Goal: Check status

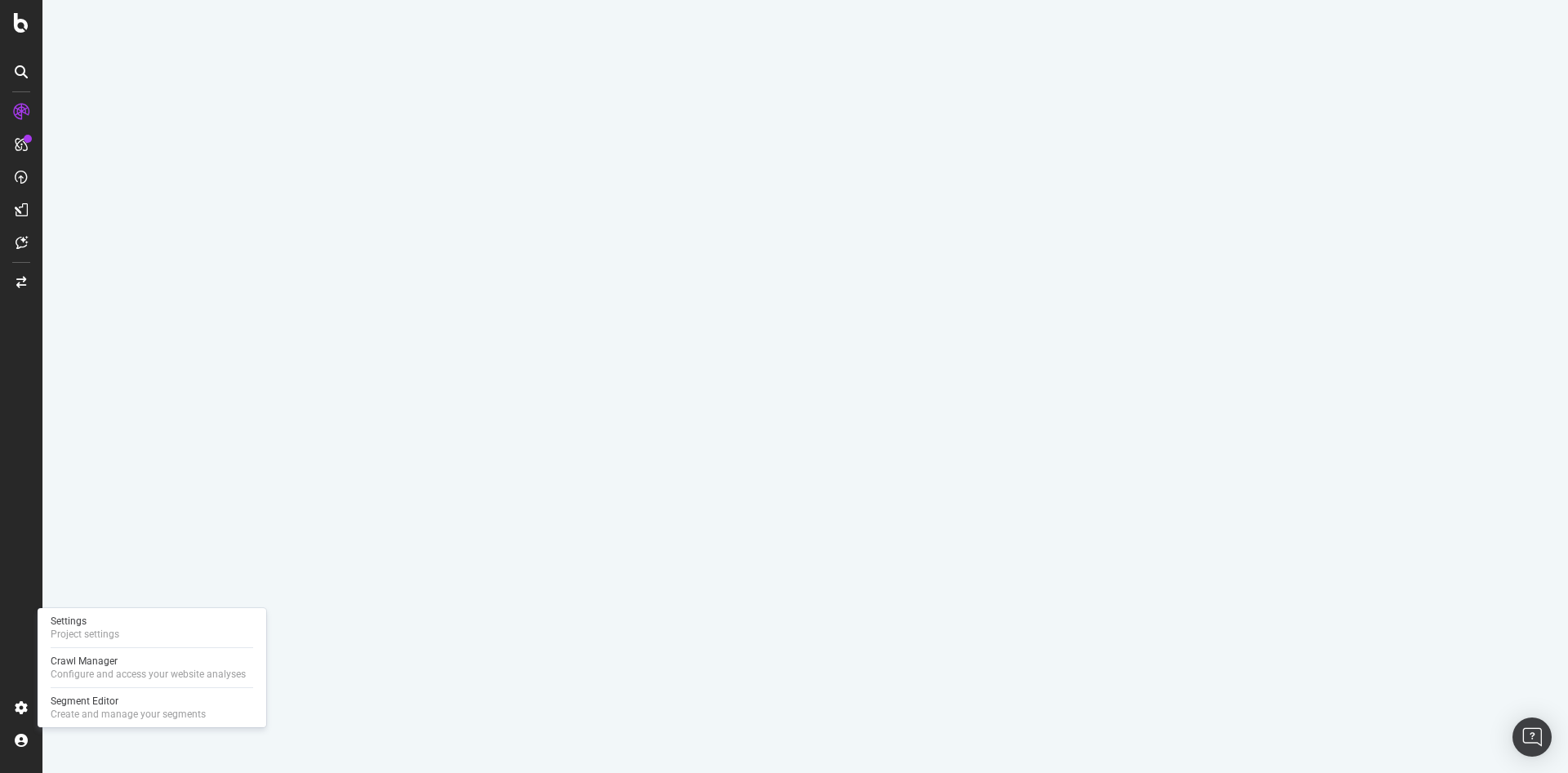
select select "100"
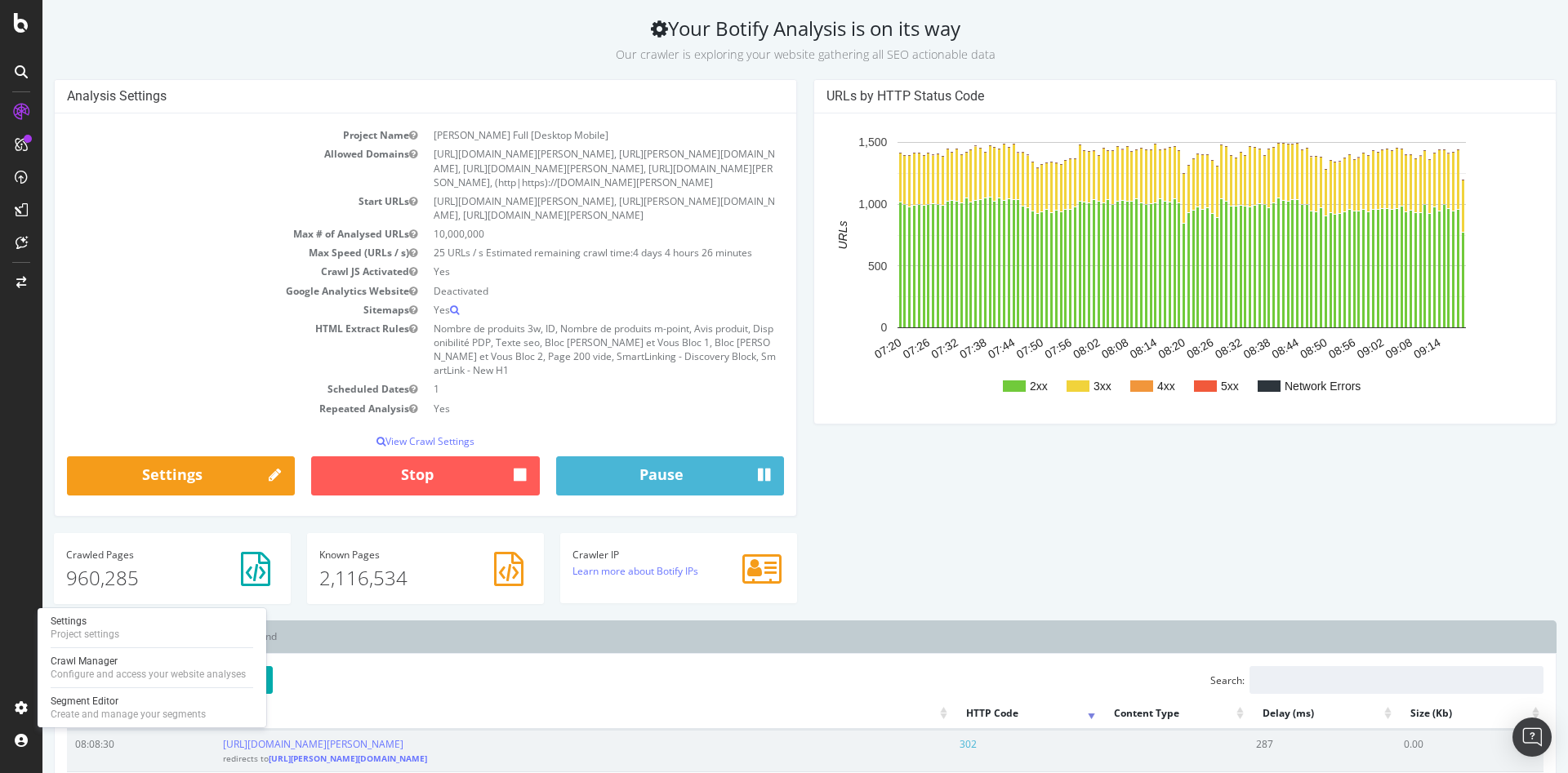
scroll to position [72, 0]
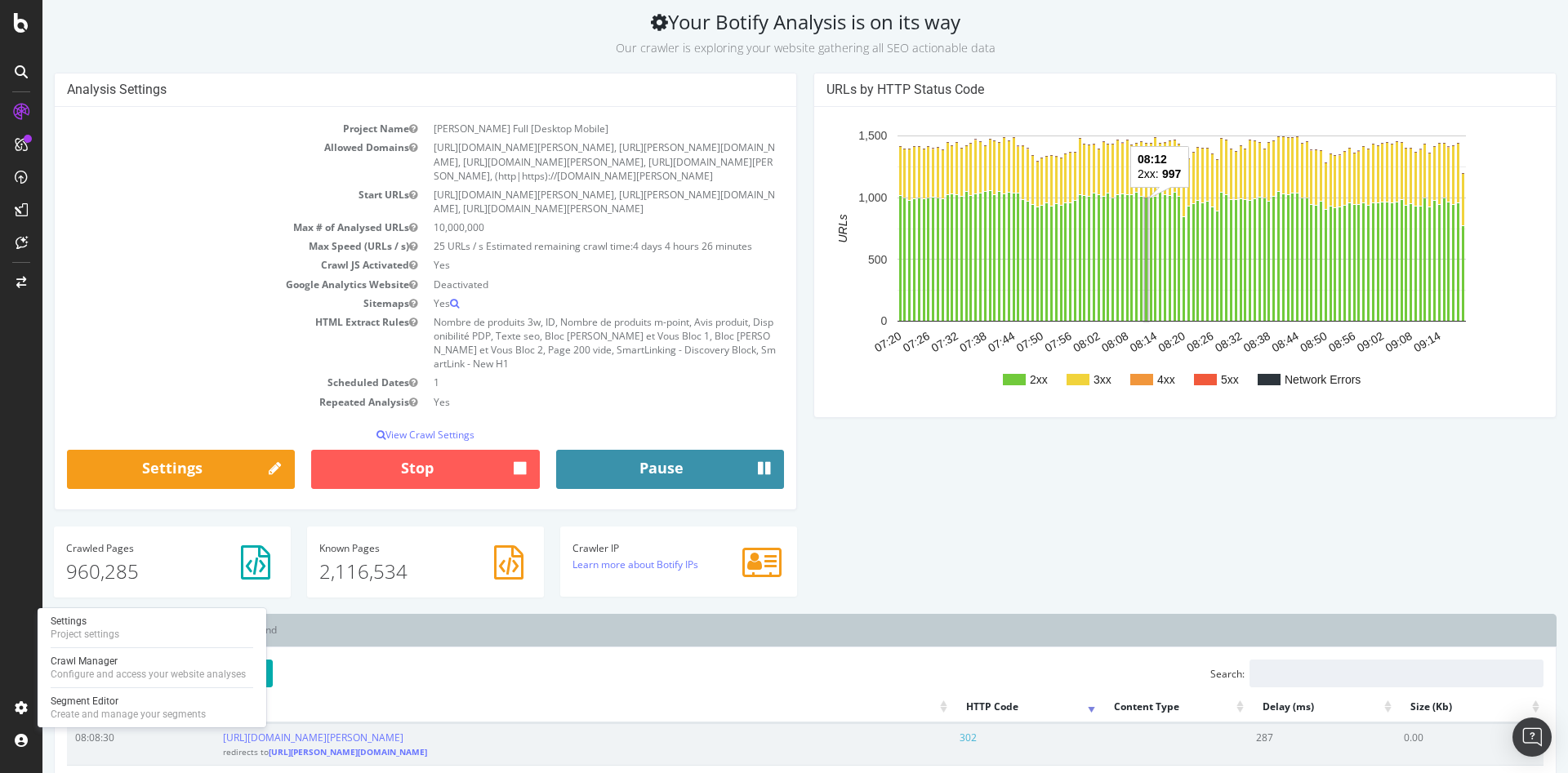
click at [675, 450] on button "Pause" at bounding box center [670, 469] width 228 height 39
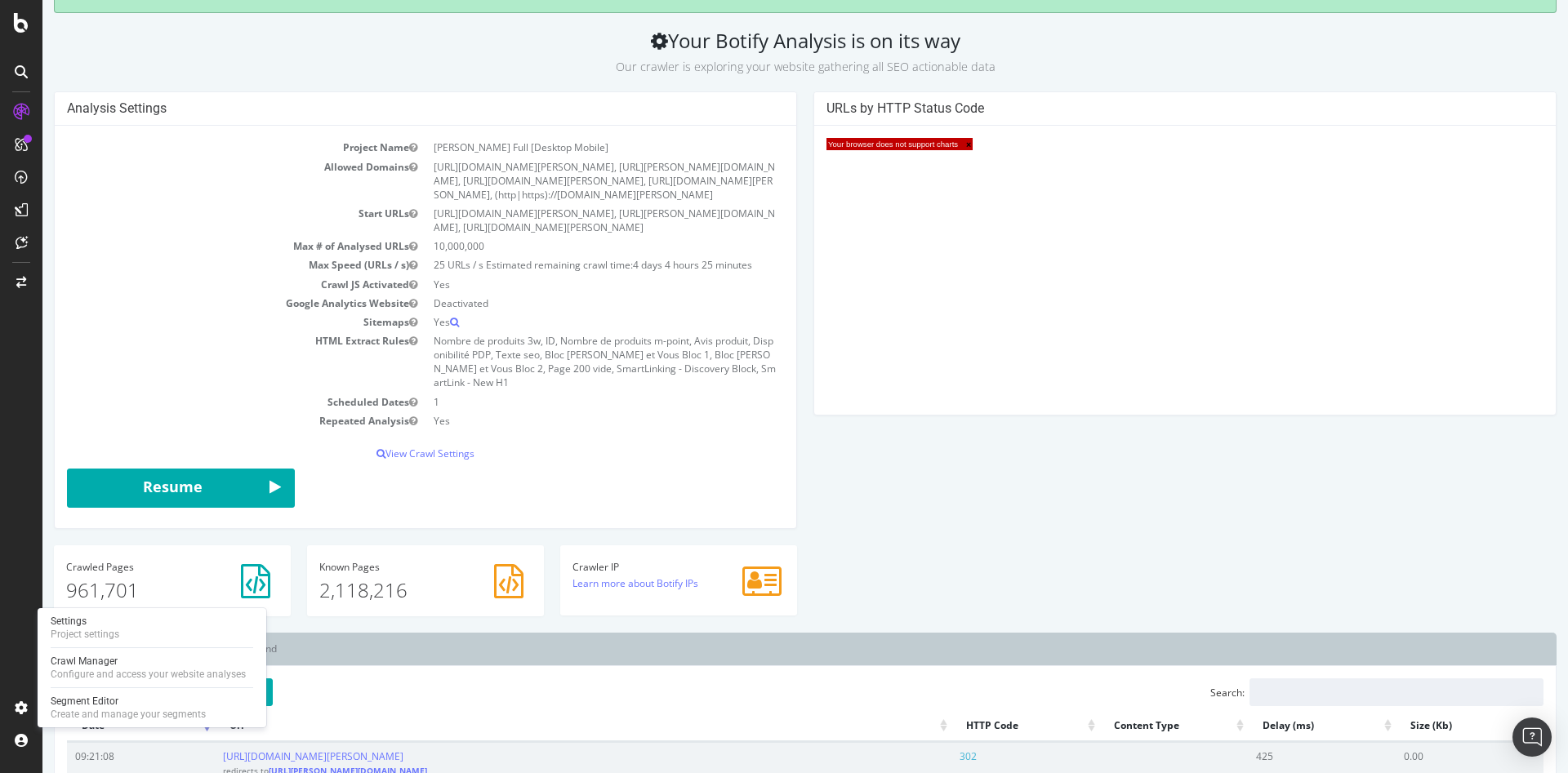
scroll to position [0, 0]
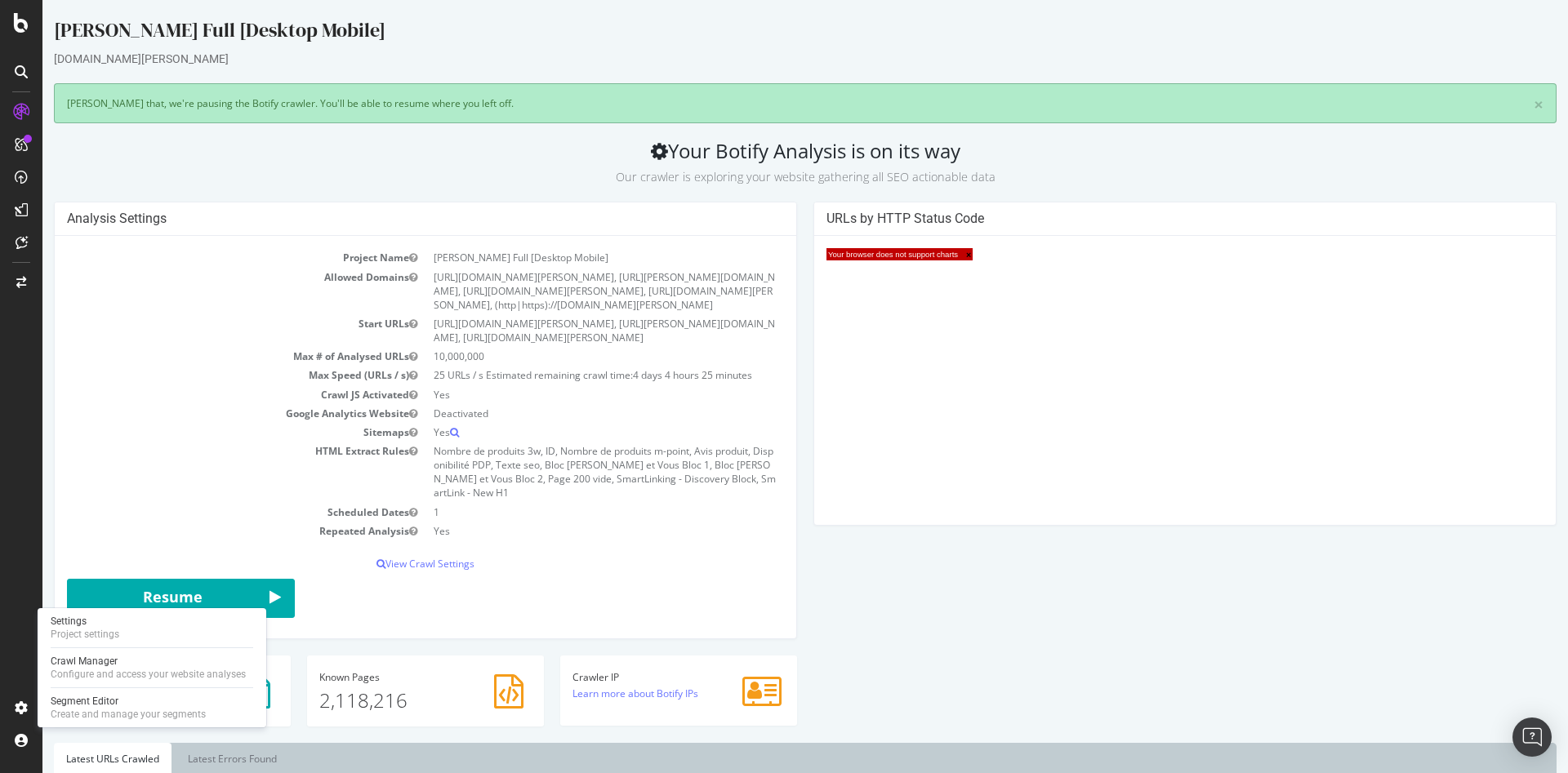
click at [961, 255] on span "×" at bounding box center [964, 254] width 13 height 10
click at [961, 254] on div at bounding box center [1184, 248] width 742 height 26
